Goal: Task Accomplishment & Management: Use online tool/utility

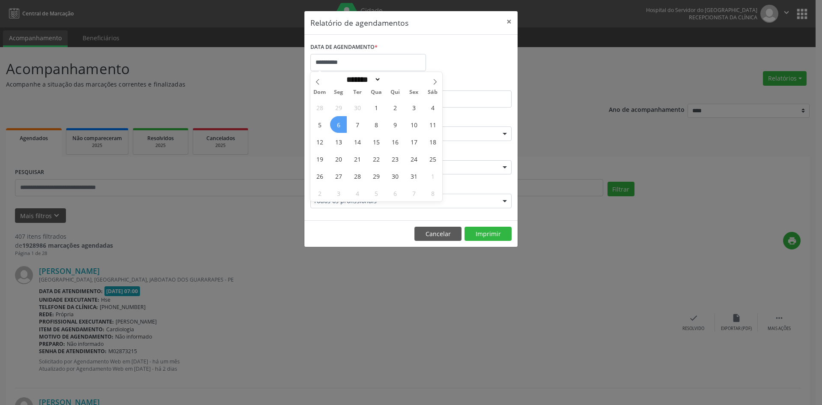
select select "*"
click at [337, 128] on span "6" at bounding box center [338, 124] width 17 height 17
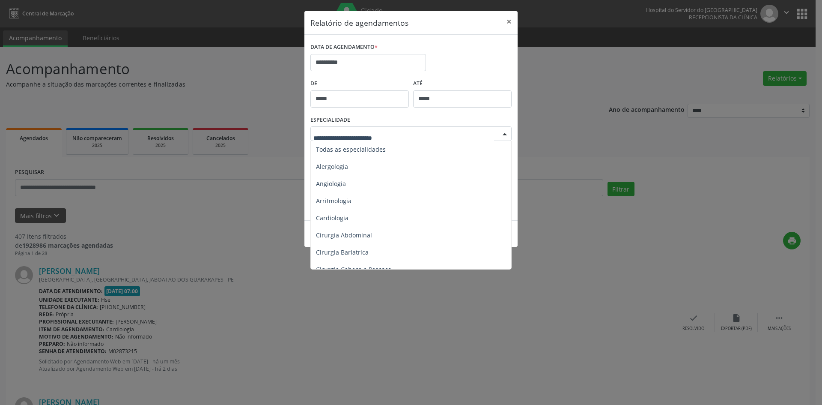
click at [503, 140] on div at bounding box center [504, 134] width 13 height 15
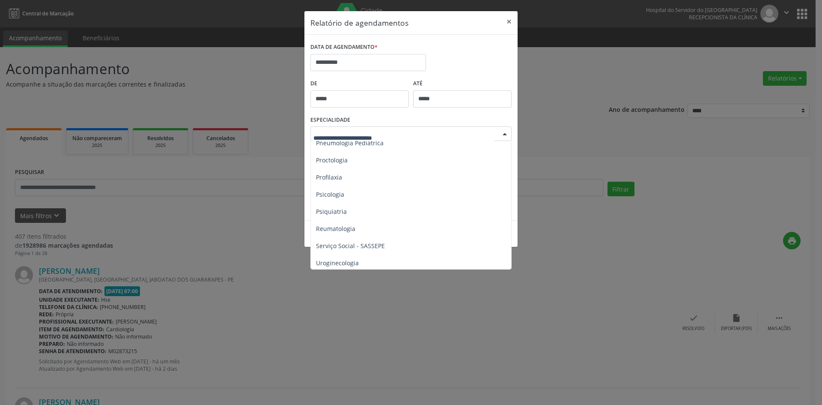
scroll to position [1456, 0]
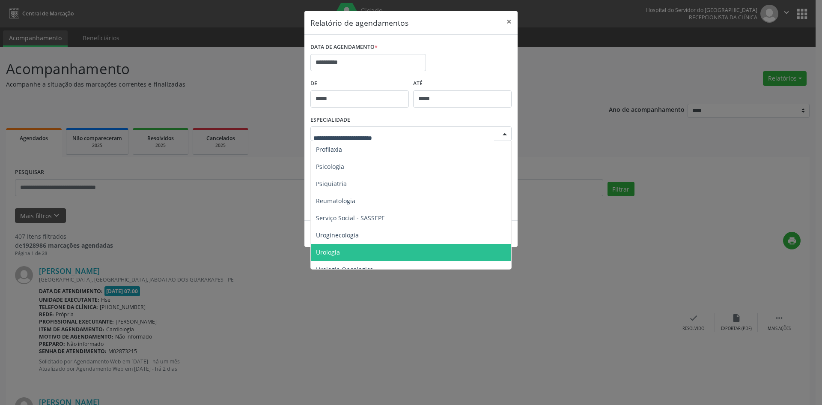
click at [339, 250] on span "Urologia" at bounding box center [328, 252] width 24 height 8
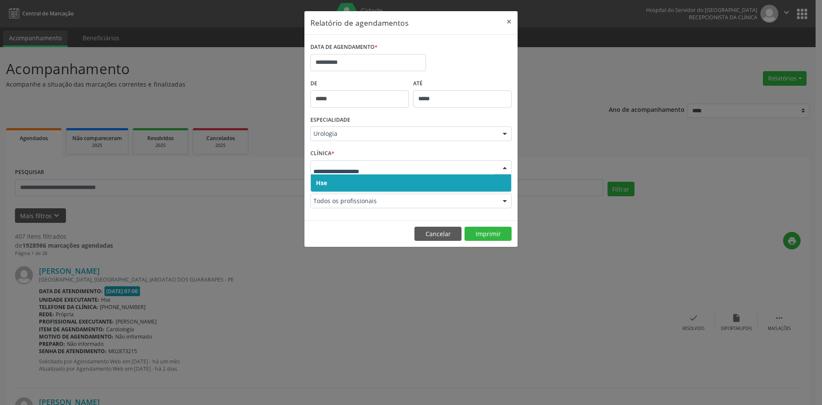
click at [322, 183] on span "Hse" at bounding box center [321, 183] width 11 height 8
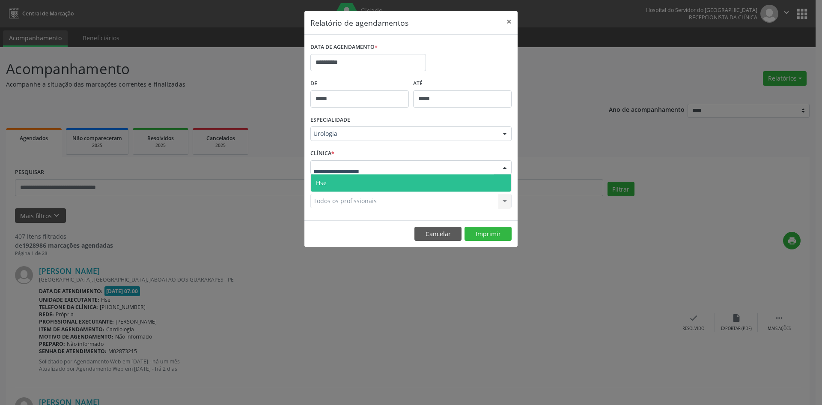
click at [324, 183] on span "Hse" at bounding box center [321, 183] width 11 height 8
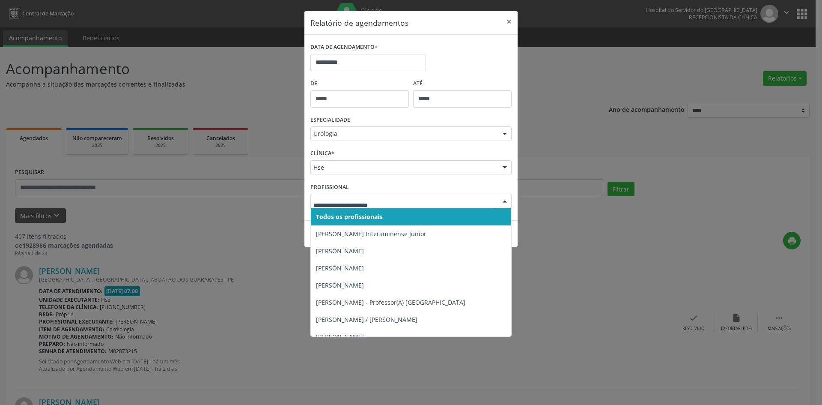
drag, startPoint x: 325, startPoint y: 220, endPoint x: 326, endPoint y: 212, distance: 7.8
click at [325, 218] on span "Todos os profissionais" at bounding box center [349, 216] width 66 height 8
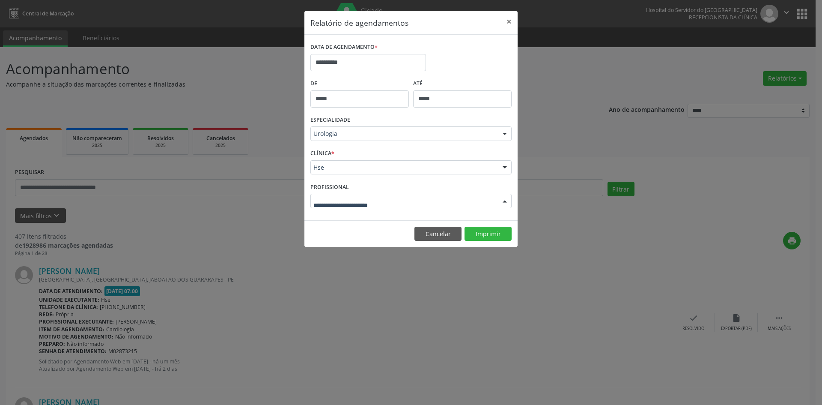
click at [328, 206] on div at bounding box center [410, 201] width 201 height 15
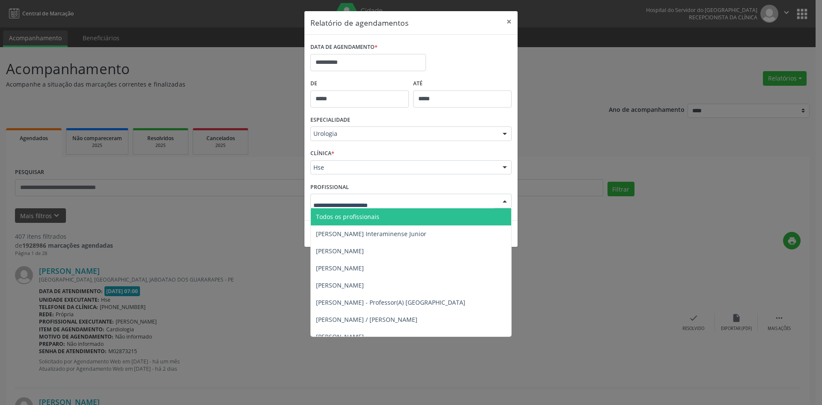
click at [329, 219] on span "Todos os profissionais" at bounding box center [347, 216] width 63 height 8
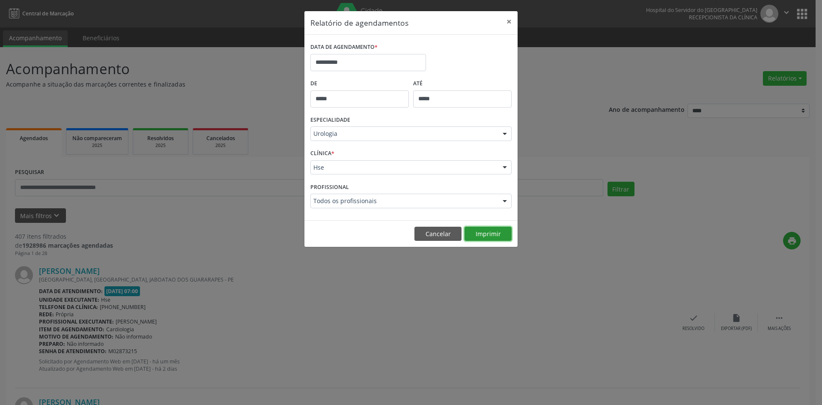
click at [491, 237] on button "Imprimir" at bounding box center [488, 233] width 47 height 15
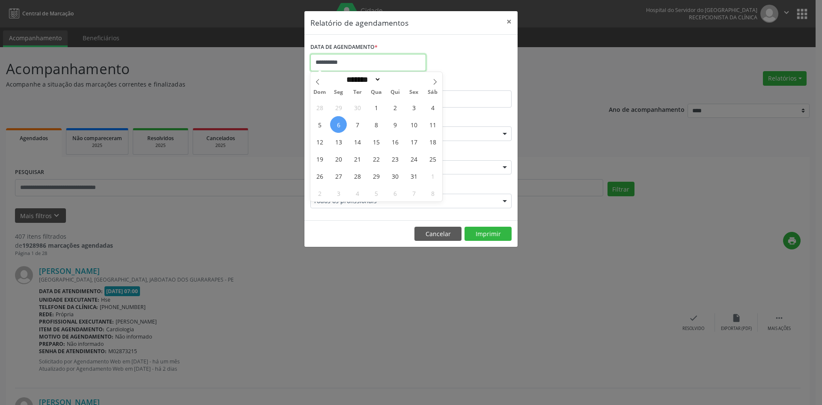
click at [365, 56] on input "**********" at bounding box center [368, 62] width 116 height 17
click at [437, 84] on icon at bounding box center [435, 82] width 6 height 6
click at [315, 80] on icon at bounding box center [318, 82] width 6 height 6
select select "*"
click at [375, 107] on span "1" at bounding box center [376, 107] width 17 height 17
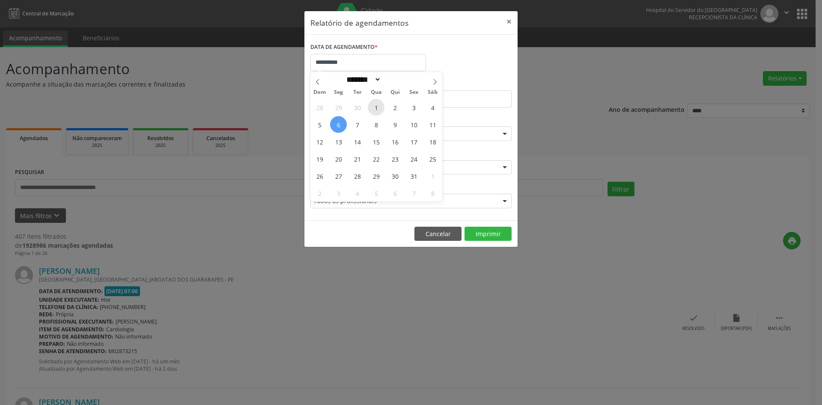
type input "**********"
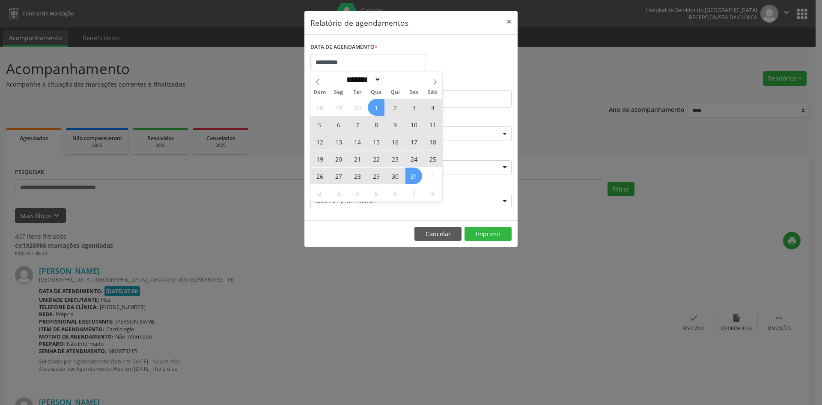
drag, startPoint x: 375, startPoint y: 107, endPoint x: 411, endPoint y: 179, distance: 79.8
click at [409, 181] on div "28 29 30 1 2 3 4 5 6 7 8 9 10 11 12 13 14 15 16 17 18 19 20 21 22 23 24 25 26 2…" at bounding box center [376, 149] width 132 height 103
click at [411, 179] on span "31" at bounding box center [413, 175] width 17 height 17
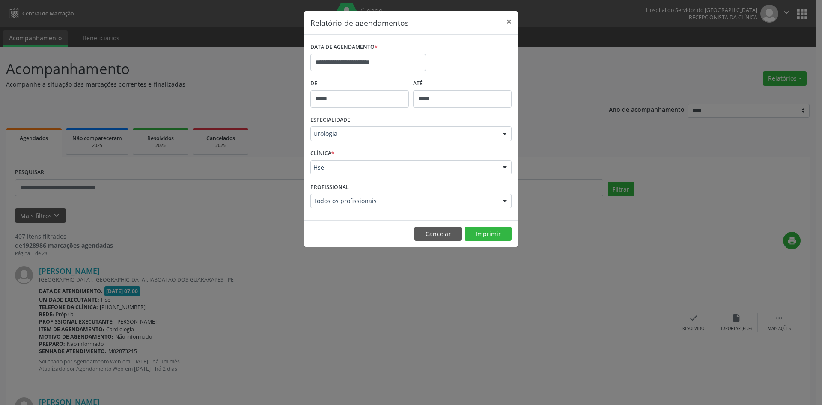
click at [508, 135] on div at bounding box center [504, 134] width 13 height 15
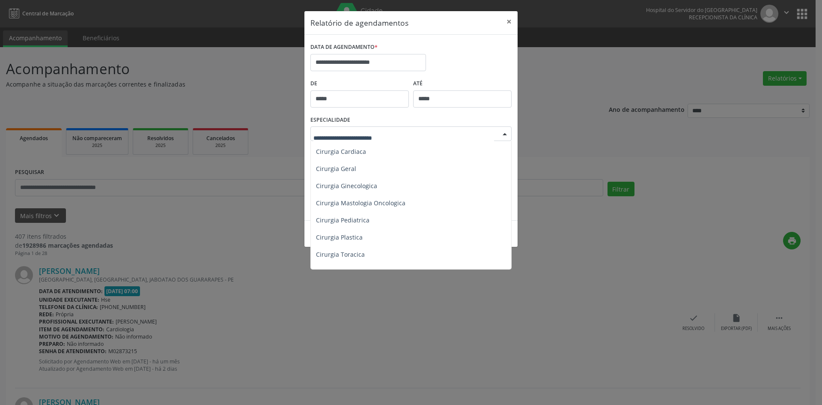
scroll to position [128, 0]
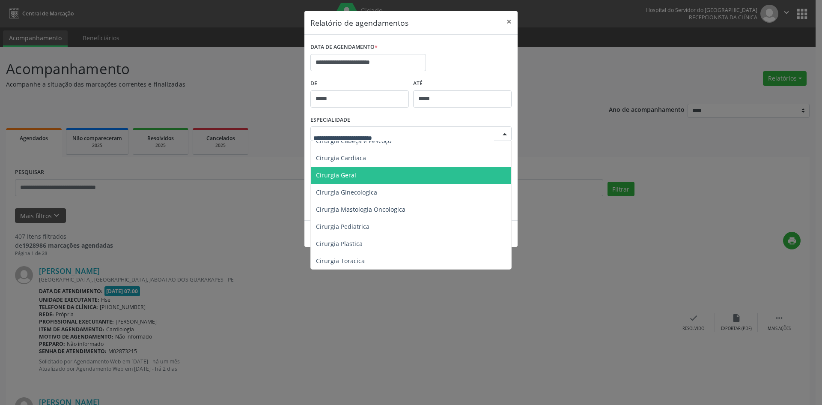
click at [334, 176] on span "Cirurgia Geral" at bounding box center [336, 175] width 40 height 8
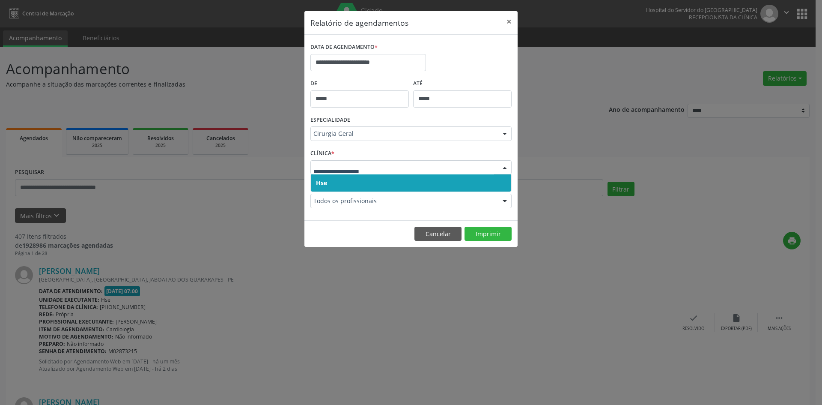
click at [322, 183] on span "Hse" at bounding box center [321, 183] width 11 height 8
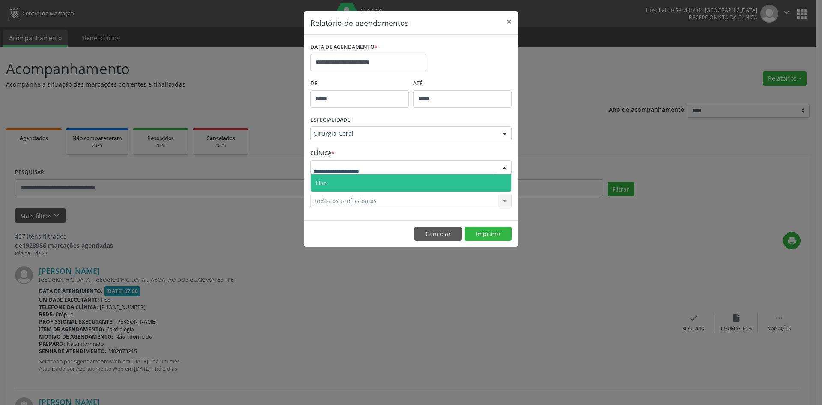
click at [324, 173] on div at bounding box center [410, 167] width 201 height 15
click at [325, 183] on span "Hse" at bounding box center [321, 183] width 11 height 8
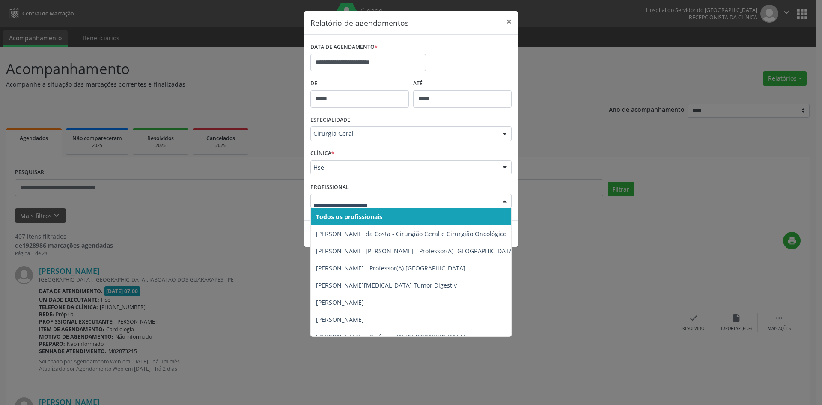
click at [339, 218] on span "Todos os profissionais" at bounding box center [349, 216] width 66 height 8
click at [346, 214] on span "Todos os profissionais" at bounding box center [347, 216] width 63 height 8
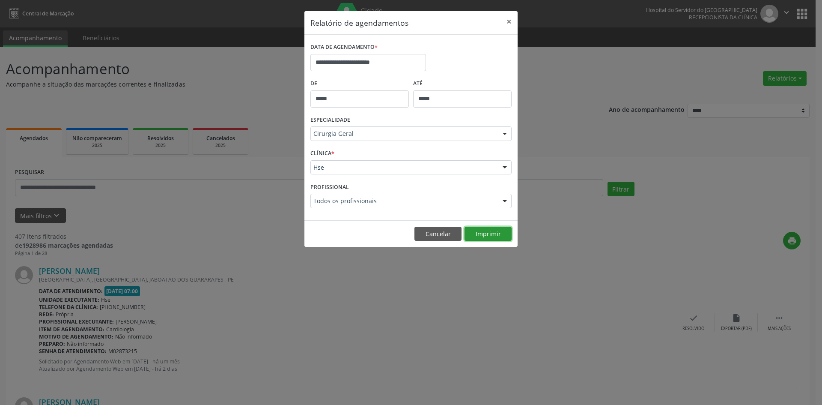
click at [488, 233] on button "Imprimir" at bounding box center [488, 233] width 47 height 15
click at [506, 134] on div at bounding box center [504, 134] width 13 height 15
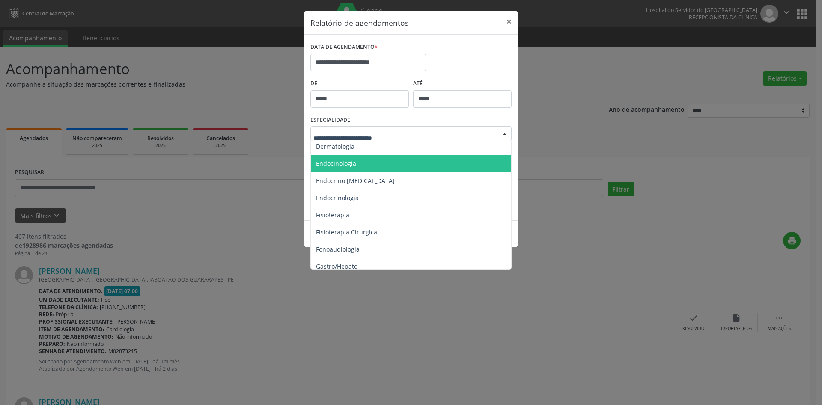
scroll to position [428, 0]
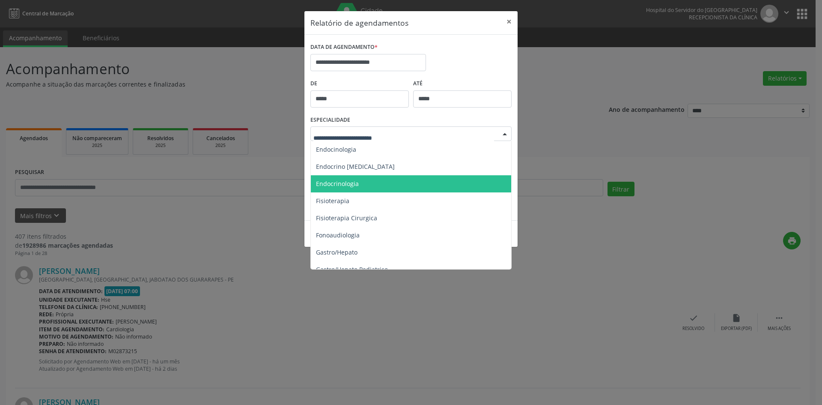
click at [349, 185] on span "Endocrinologia" at bounding box center [337, 183] width 43 height 8
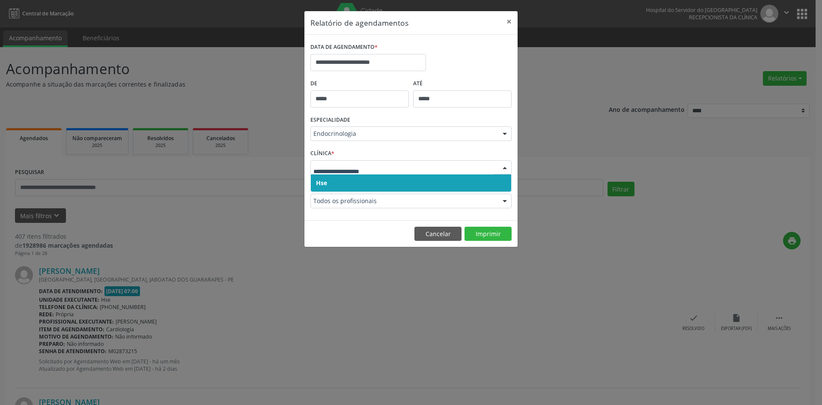
click at [321, 180] on span "Hse" at bounding box center [321, 183] width 11 height 8
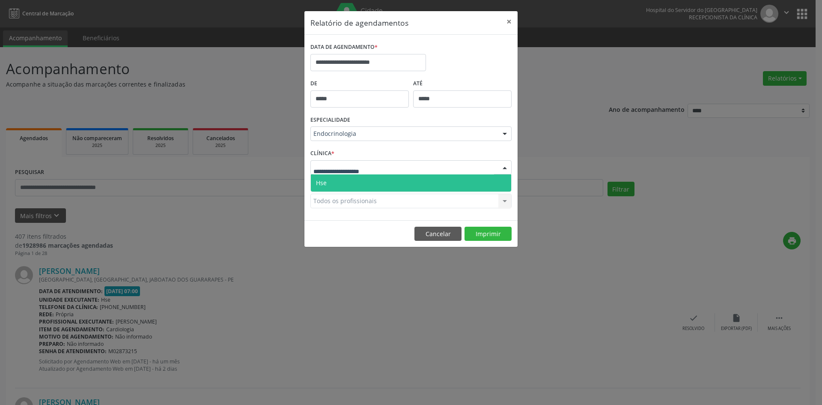
click at [323, 172] on div at bounding box center [410, 167] width 201 height 15
click at [324, 179] on span "Hse" at bounding box center [321, 183] width 11 height 8
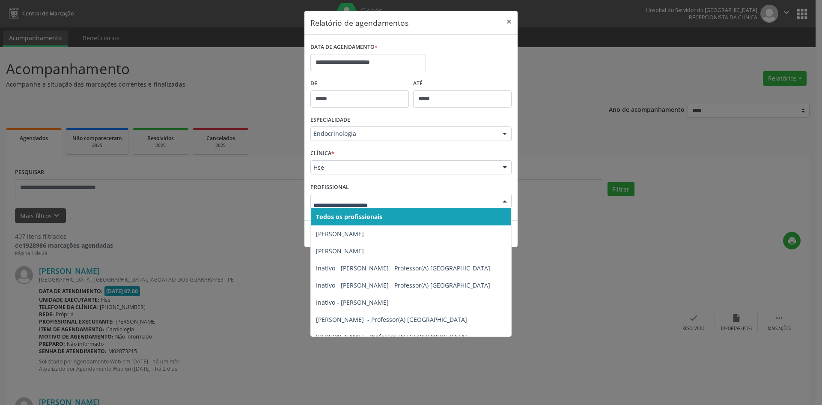
click at [337, 217] on span "Todos os profissionais" at bounding box center [349, 216] width 66 height 8
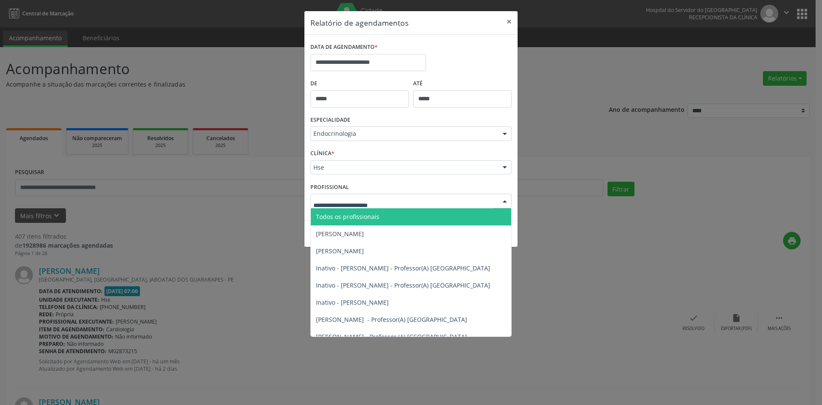
click at [337, 206] on div at bounding box center [410, 201] width 201 height 15
click at [337, 216] on span "Todos os profissionais" at bounding box center [347, 216] width 63 height 8
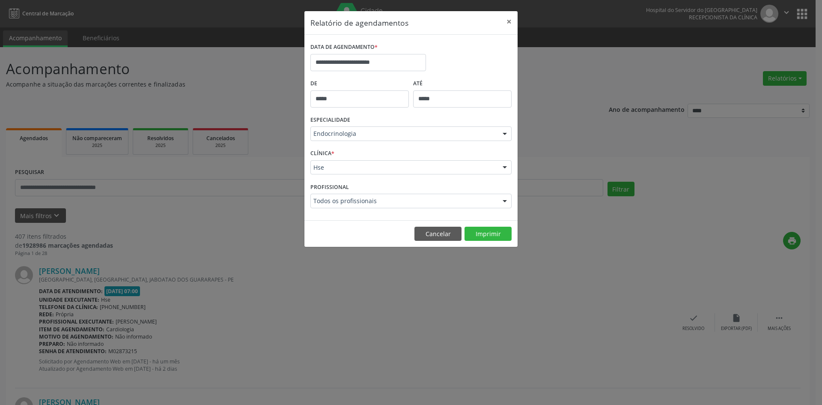
click at [330, 196] on div "Todos os profissionais" at bounding box center [410, 201] width 201 height 15
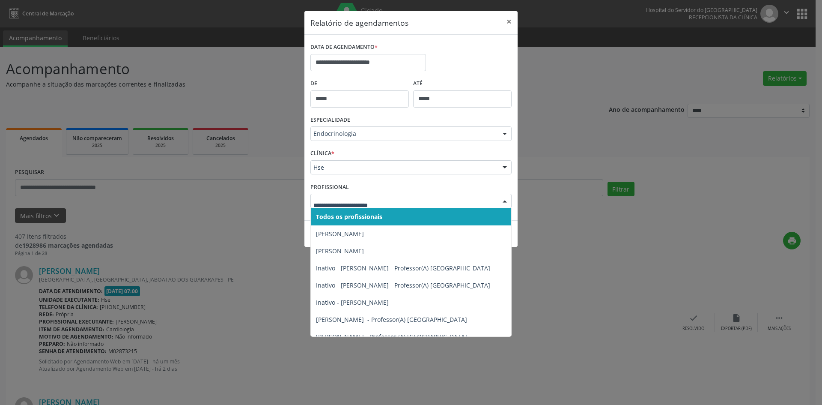
click at [333, 209] on span "Todos os profissionais" at bounding box center [420, 216] width 219 height 17
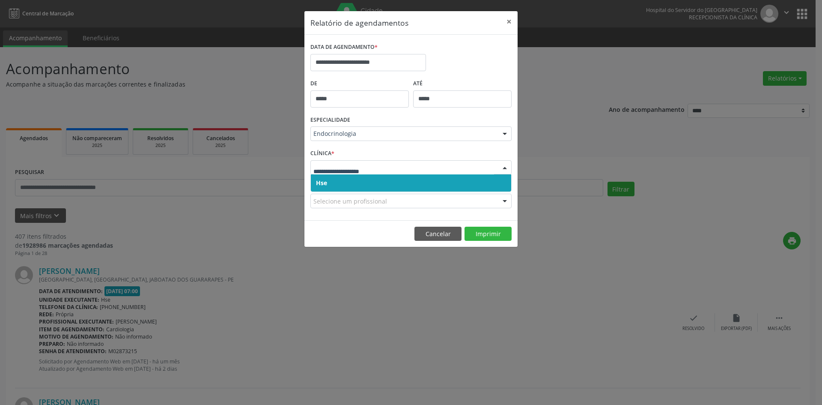
click at [320, 186] on span "Hse" at bounding box center [321, 183] width 11 height 8
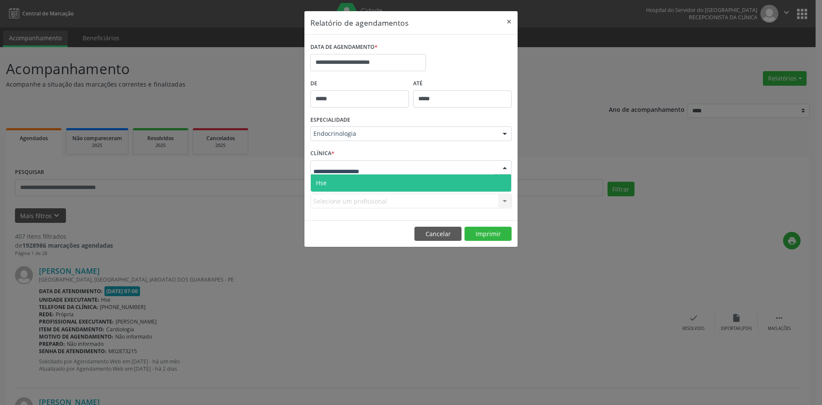
click at [326, 182] on span "Hse" at bounding box center [321, 183] width 11 height 8
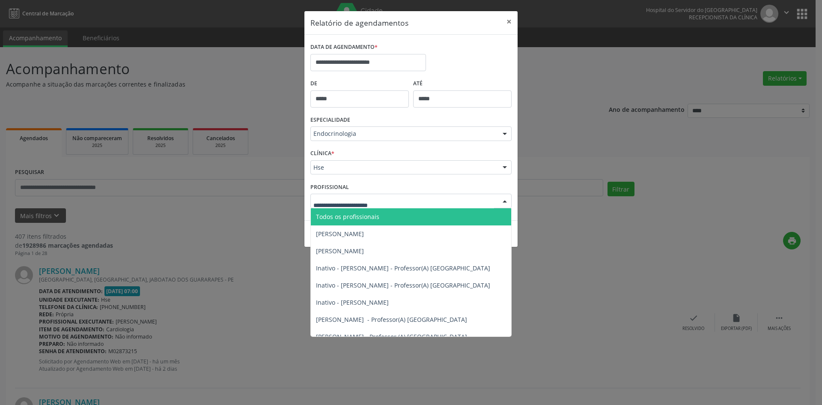
click at [328, 216] on span "Todos os profissionais" at bounding box center [347, 216] width 63 height 8
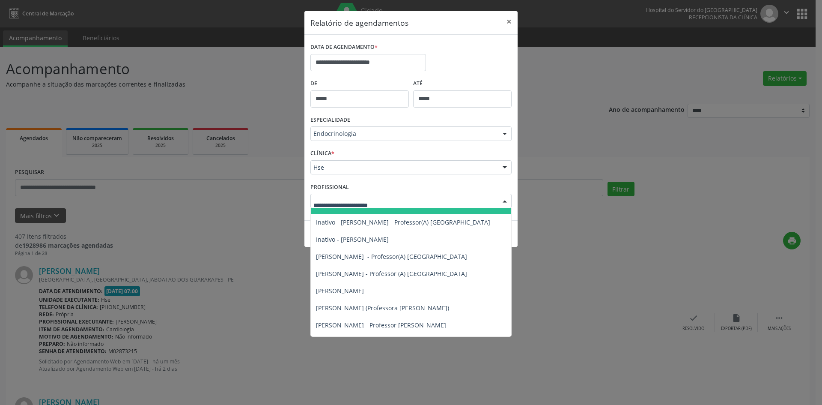
scroll to position [86, 0]
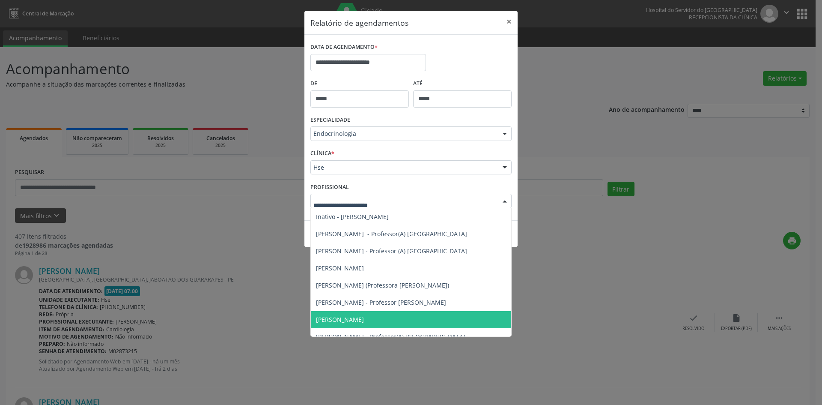
click at [361, 319] on span "[PERSON_NAME]" at bounding box center [340, 319] width 48 height 8
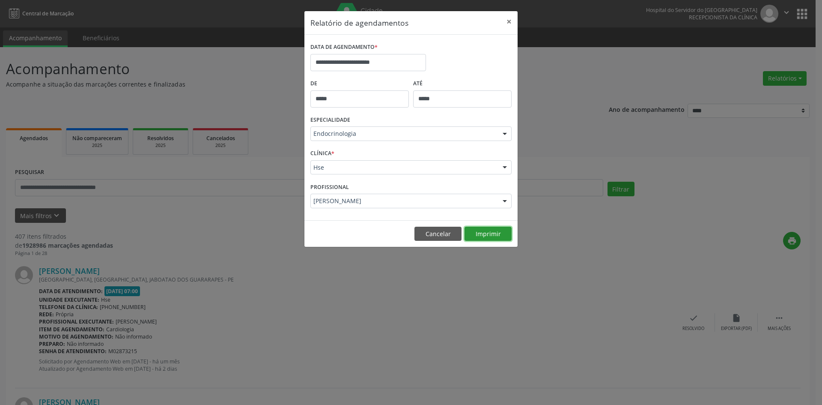
click at [487, 232] on button "Imprimir" at bounding box center [488, 233] width 47 height 15
click at [506, 196] on div at bounding box center [504, 201] width 13 height 15
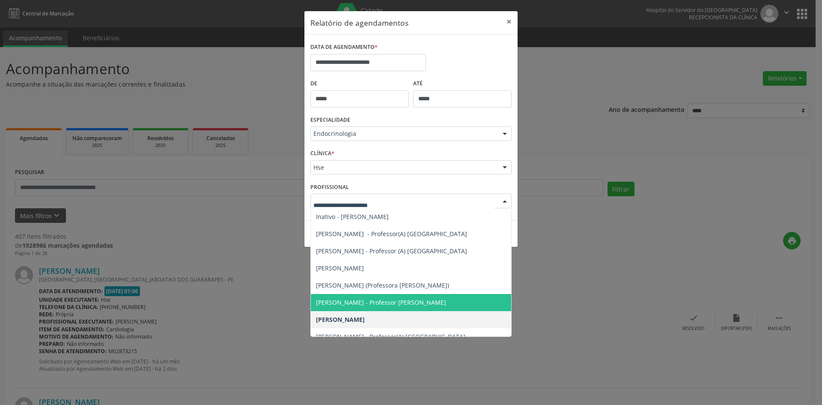
click at [393, 301] on span "[PERSON_NAME] - Professor [PERSON_NAME]" at bounding box center [381, 302] width 130 height 8
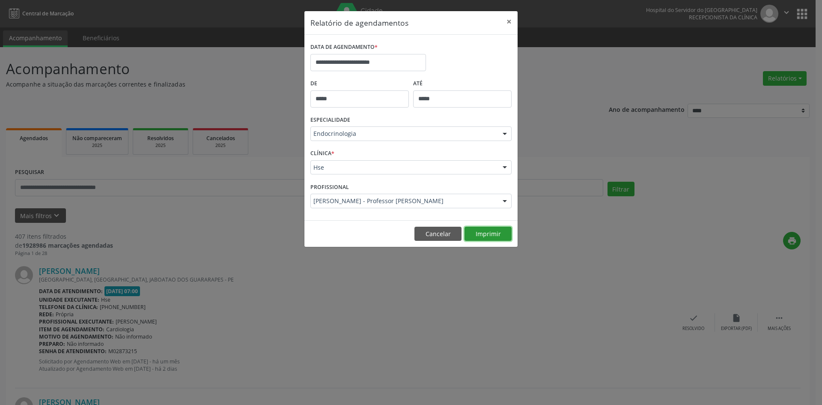
click at [500, 231] on button "Imprimir" at bounding box center [488, 233] width 47 height 15
click at [504, 200] on div at bounding box center [504, 201] width 13 height 15
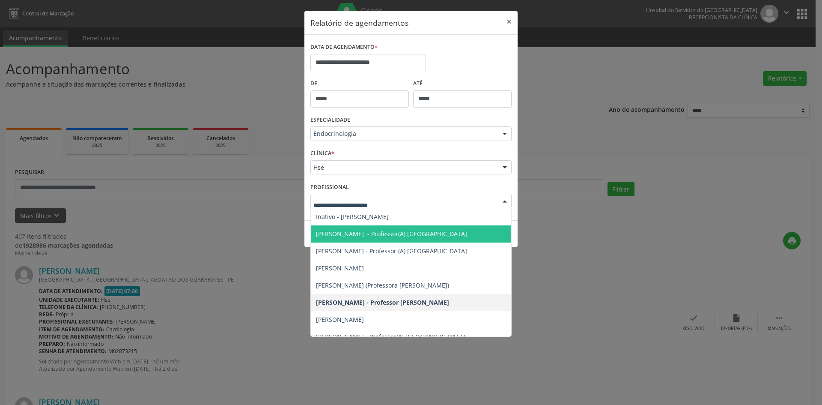
scroll to position [0, 0]
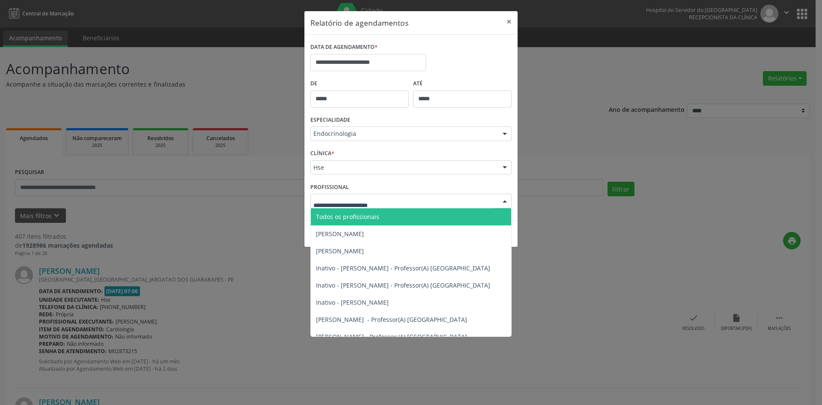
click at [364, 217] on span "Todos os profissionais" at bounding box center [347, 216] width 63 height 8
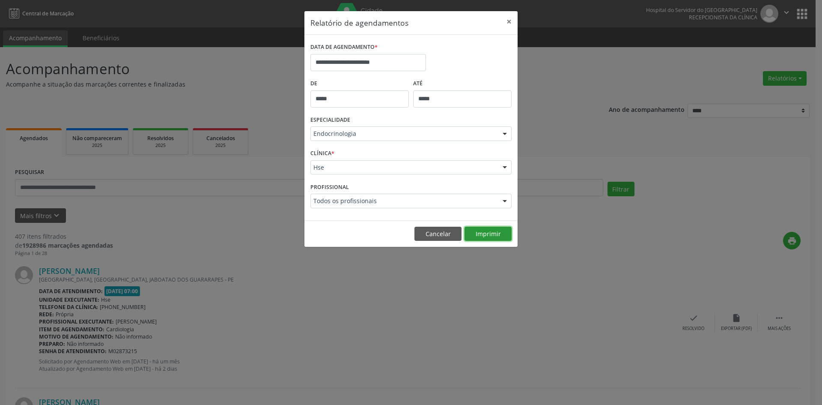
click at [480, 234] on button "Imprimir" at bounding box center [488, 233] width 47 height 15
click at [357, 65] on input "**********" at bounding box center [368, 62] width 116 height 17
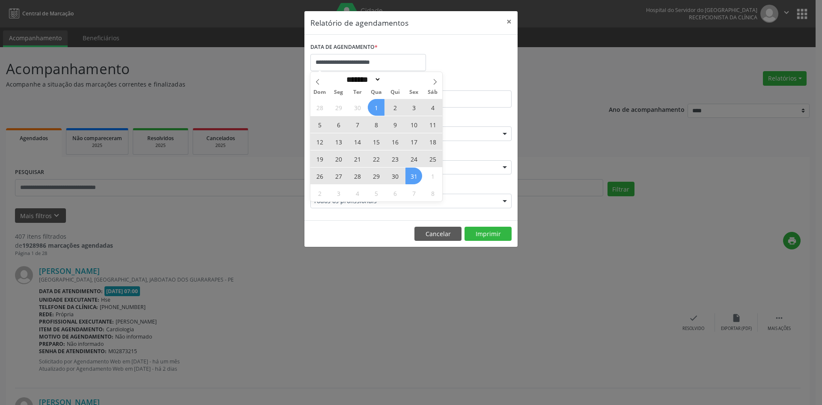
click at [337, 126] on span "6" at bounding box center [338, 124] width 17 height 17
type input "**********"
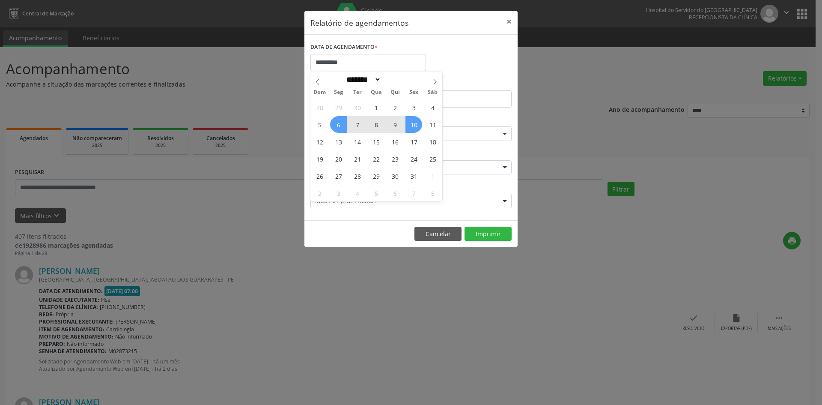
drag, startPoint x: 337, startPoint y: 126, endPoint x: 408, endPoint y: 125, distance: 70.6
click at [408, 125] on div "28 29 30 1 2 3 4 5 6 7 8 9 10 11 12 13 14 15 16 17 18 19 20 21 22 23 24 25 26 2…" at bounding box center [376, 149] width 132 height 103
click at [418, 126] on span "10" at bounding box center [413, 124] width 17 height 17
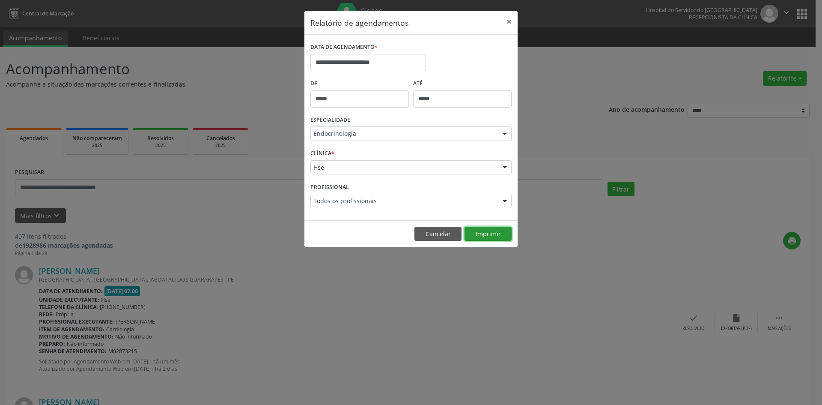
click at [503, 236] on button "Imprimir" at bounding box center [488, 233] width 47 height 15
